Goal: Information Seeking & Learning: Learn about a topic

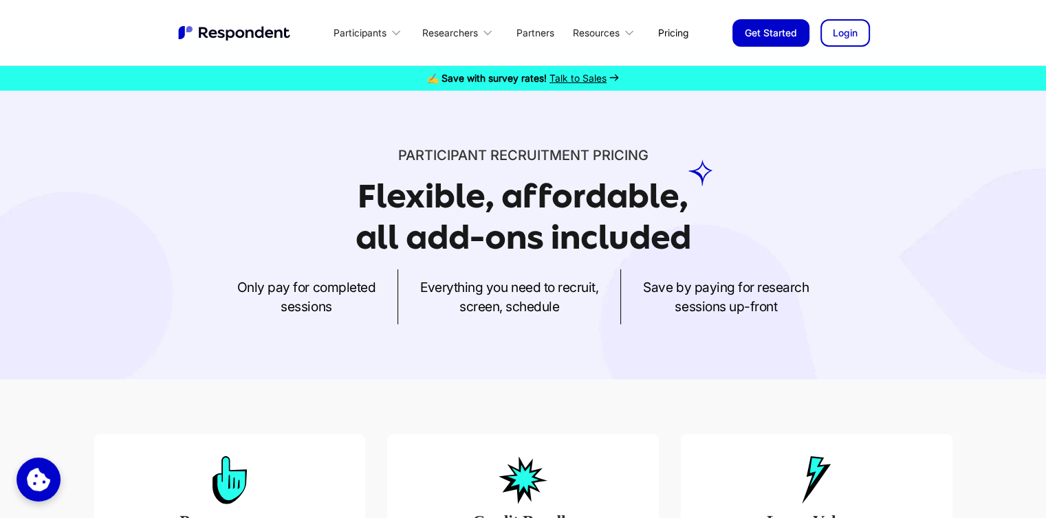
scroll to position [453, 0]
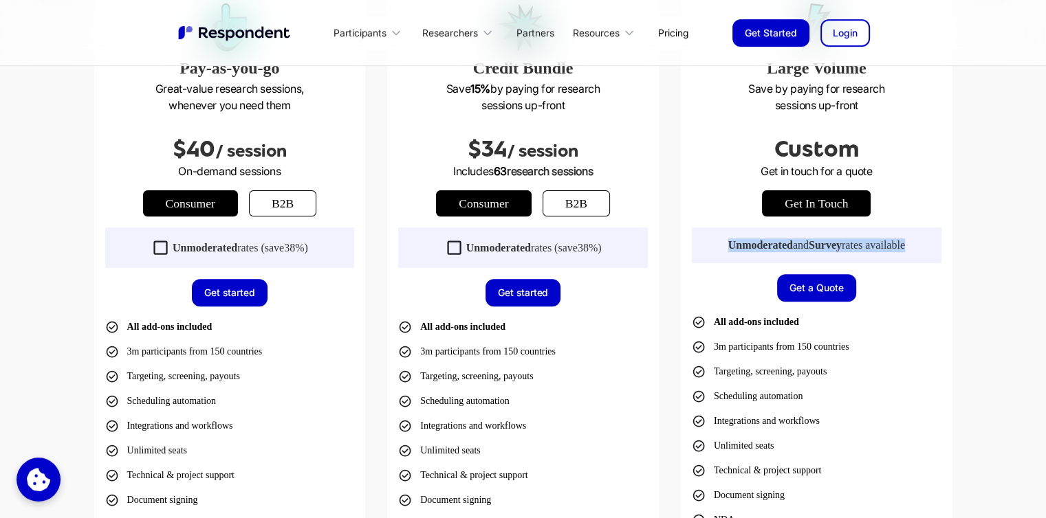
drag, startPoint x: 1014, startPoint y: 232, endPoint x: 1027, endPoint y: 179, distance: 54.0
click at [1027, 179] on div "Pay-as-you-go Great-value research sessions, whenever you need them $40 / sessi…" at bounding box center [523, 303] width 1046 height 755
drag, startPoint x: 1034, startPoint y: 163, endPoint x: 1037, endPoint y: 113, distance: 50.3
click at [1037, 113] on div "Pay-as-you-go Great-value research sessions, whenever you need them $40 / sessi…" at bounding box center [523, 303] width 1046 height 755
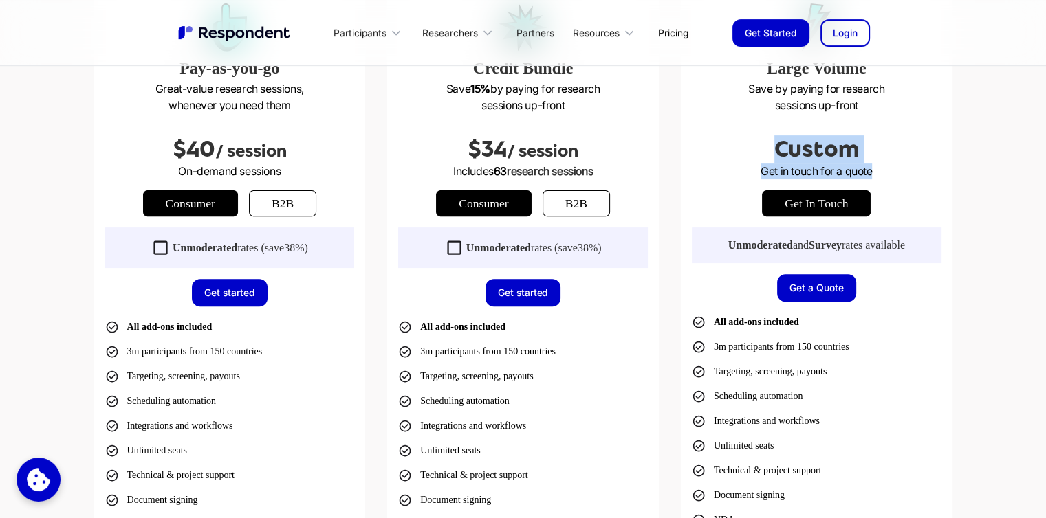
click at [1037, 113] on div "Pay-as-you-go Great-value research sessions, whenever you need them $40 / sessi…" at bounding box center [523, 303] width 1046 height 755
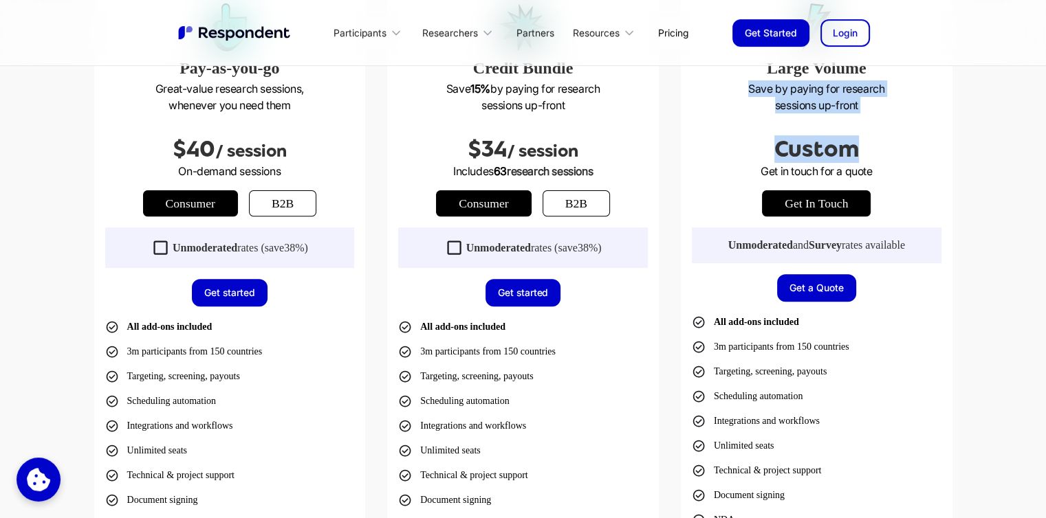
drag, startPoint x: 1037, startPoint y: 114, endPoint x: 1037, endPoint y: 66, distance: 48.1
click at [1037, 66] on div "Pay-as-you-go Great-value research sessions, whenever you need them $40 / sessi…" at bounding box center [523, 303] width 1046 height 755
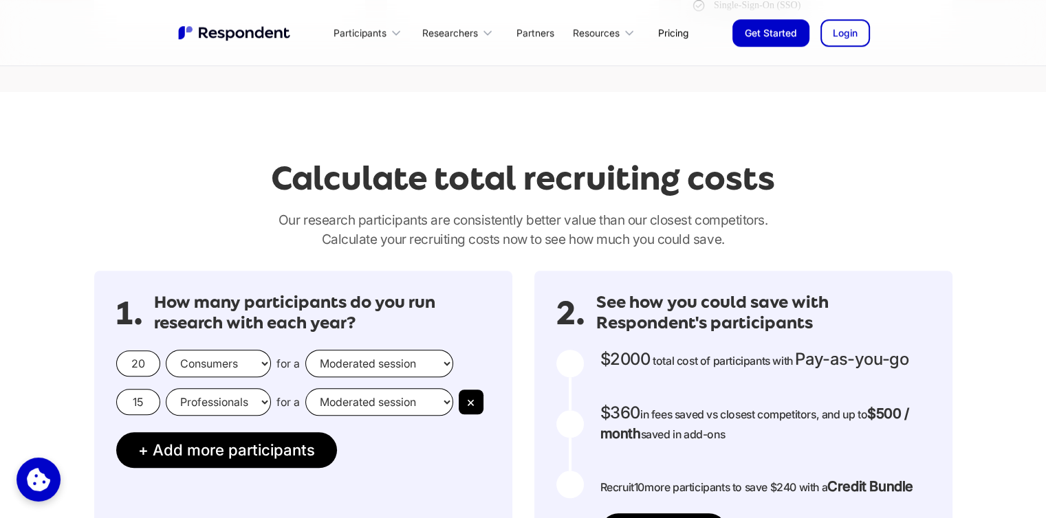
scroll to position [1127, 0]
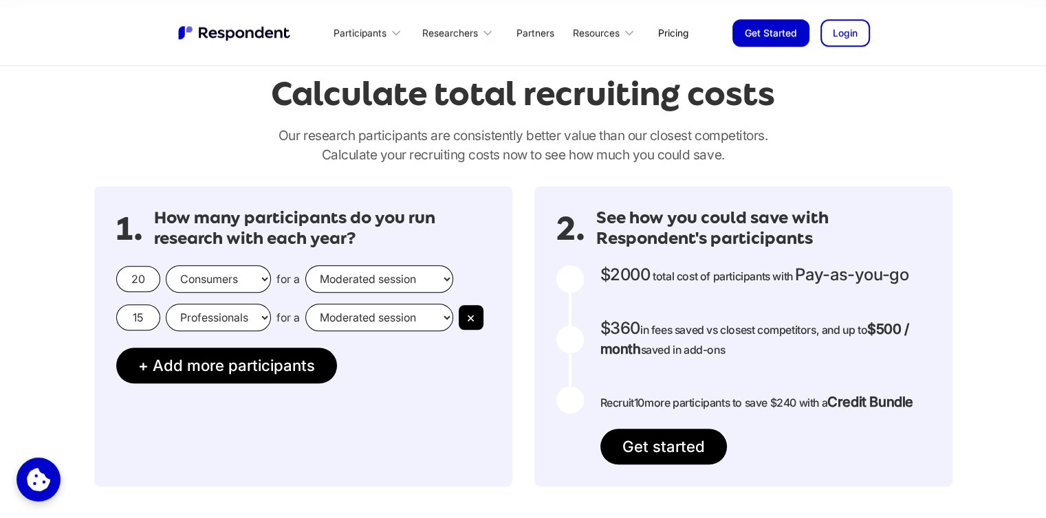
click at [660, 36] on link "Pricing" at bounding box center [673, 33] width 52 height 32
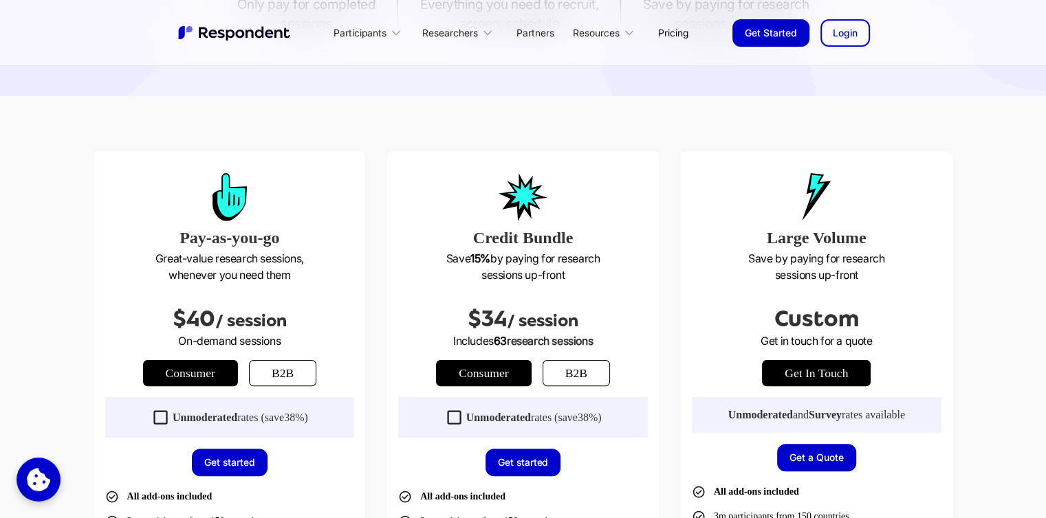
scroll to position [296, 0]
